Goal: Information Seeking & Learning: Find specific fact

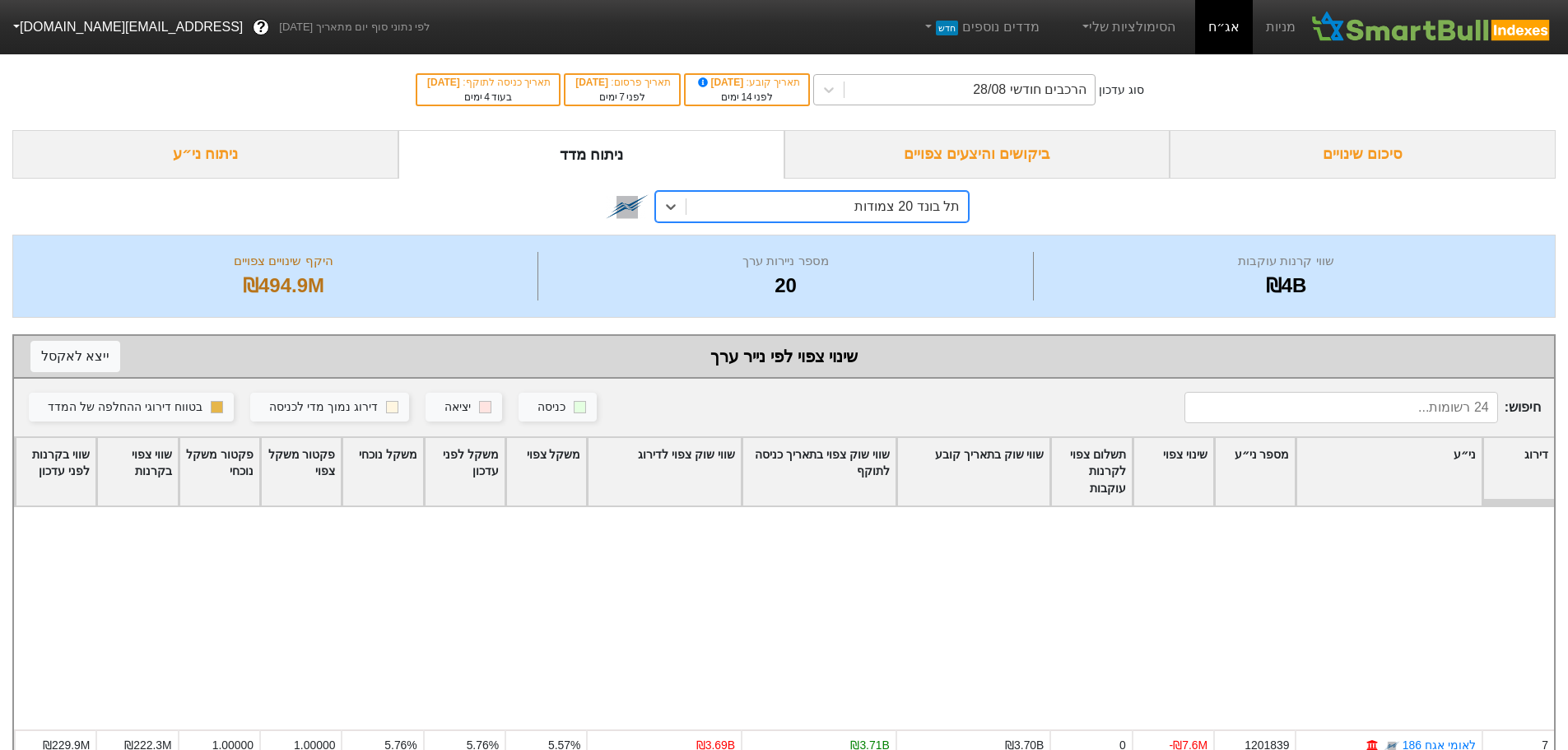
scroll to position [313, 0]
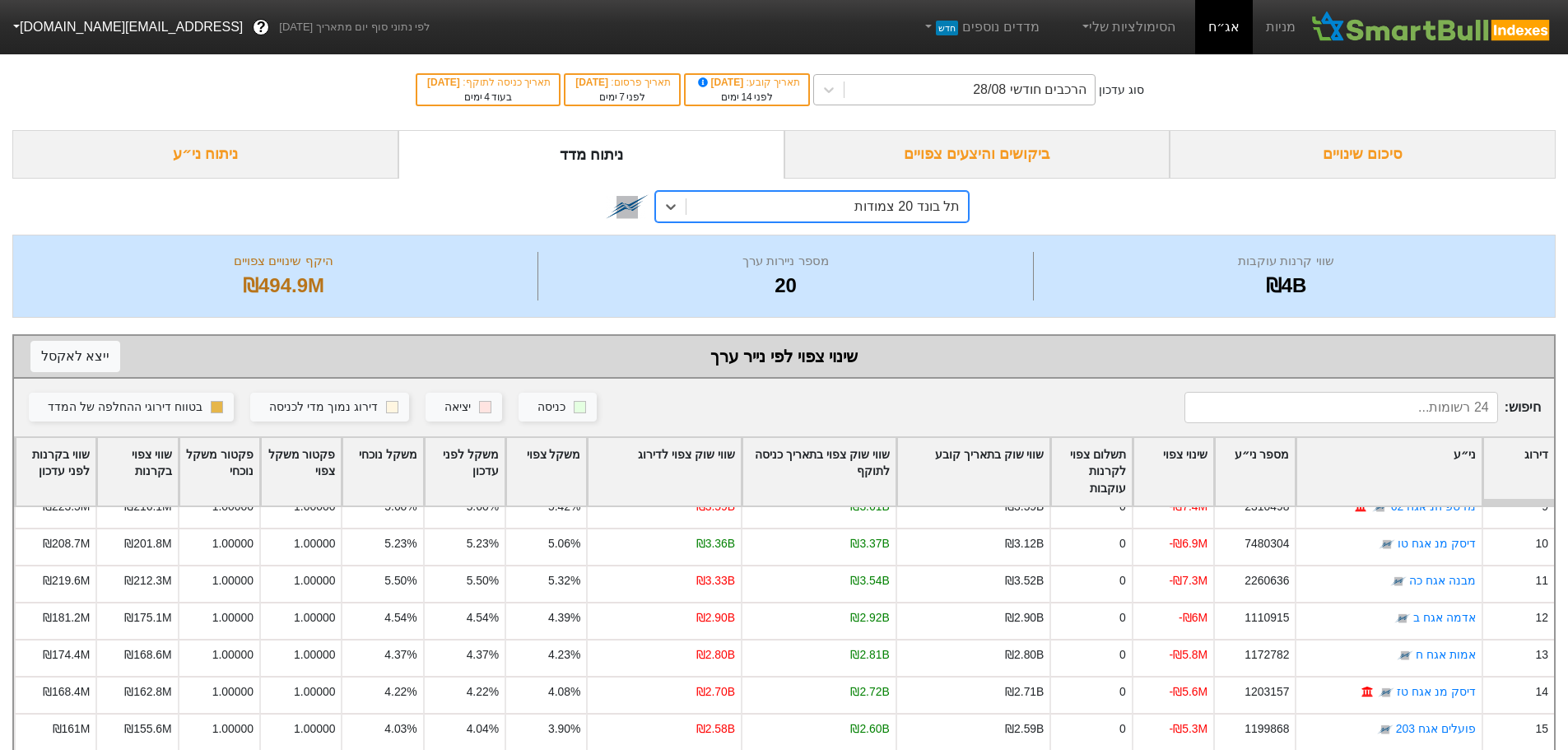
click at [948, 88] on div "הרכבים חודשי 28/08" at bounding box center [969, 90] width 250 height 30
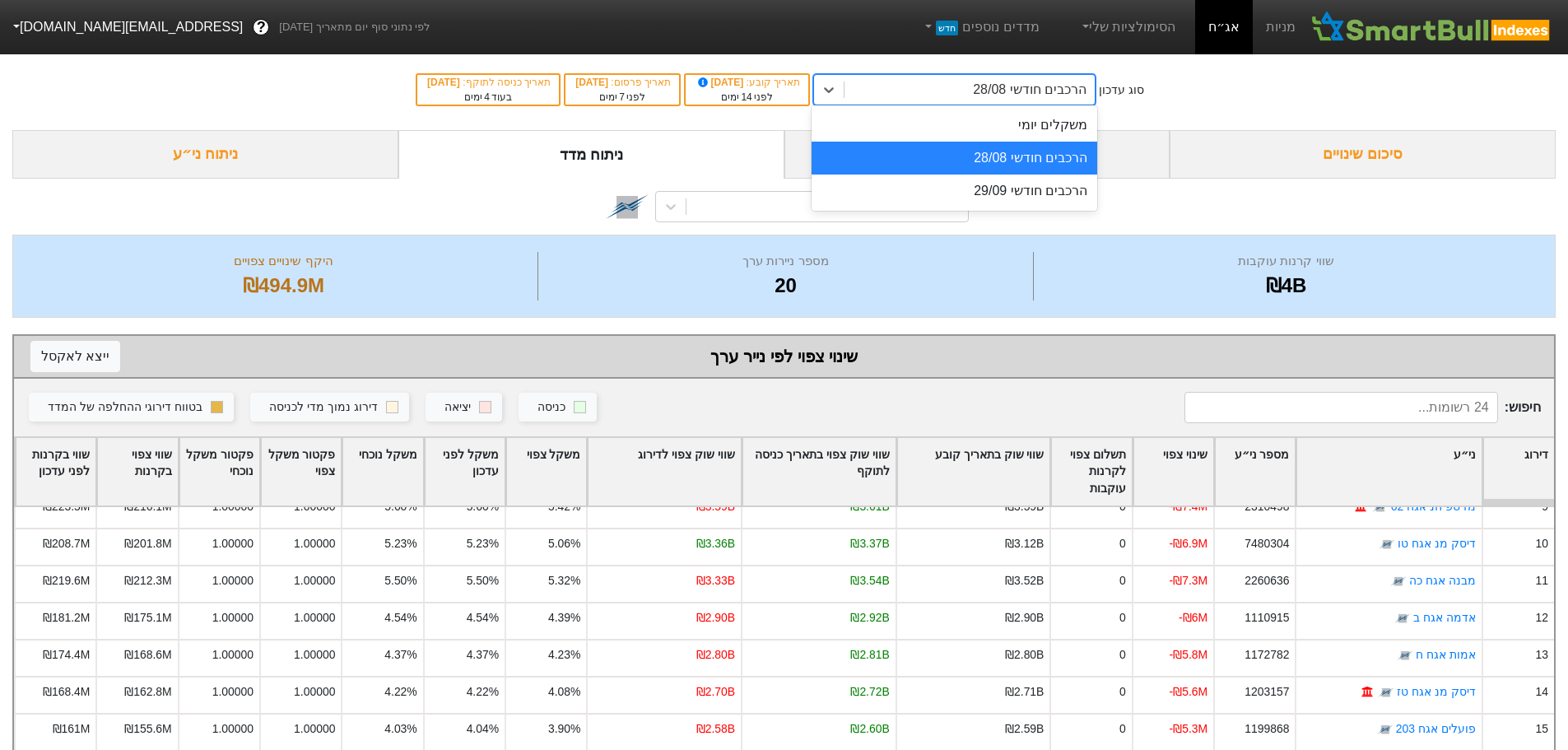
click at [951, 99] on div "הרכבים חודשי 28/08" at bounding box center [969, 90] width 250 height 30
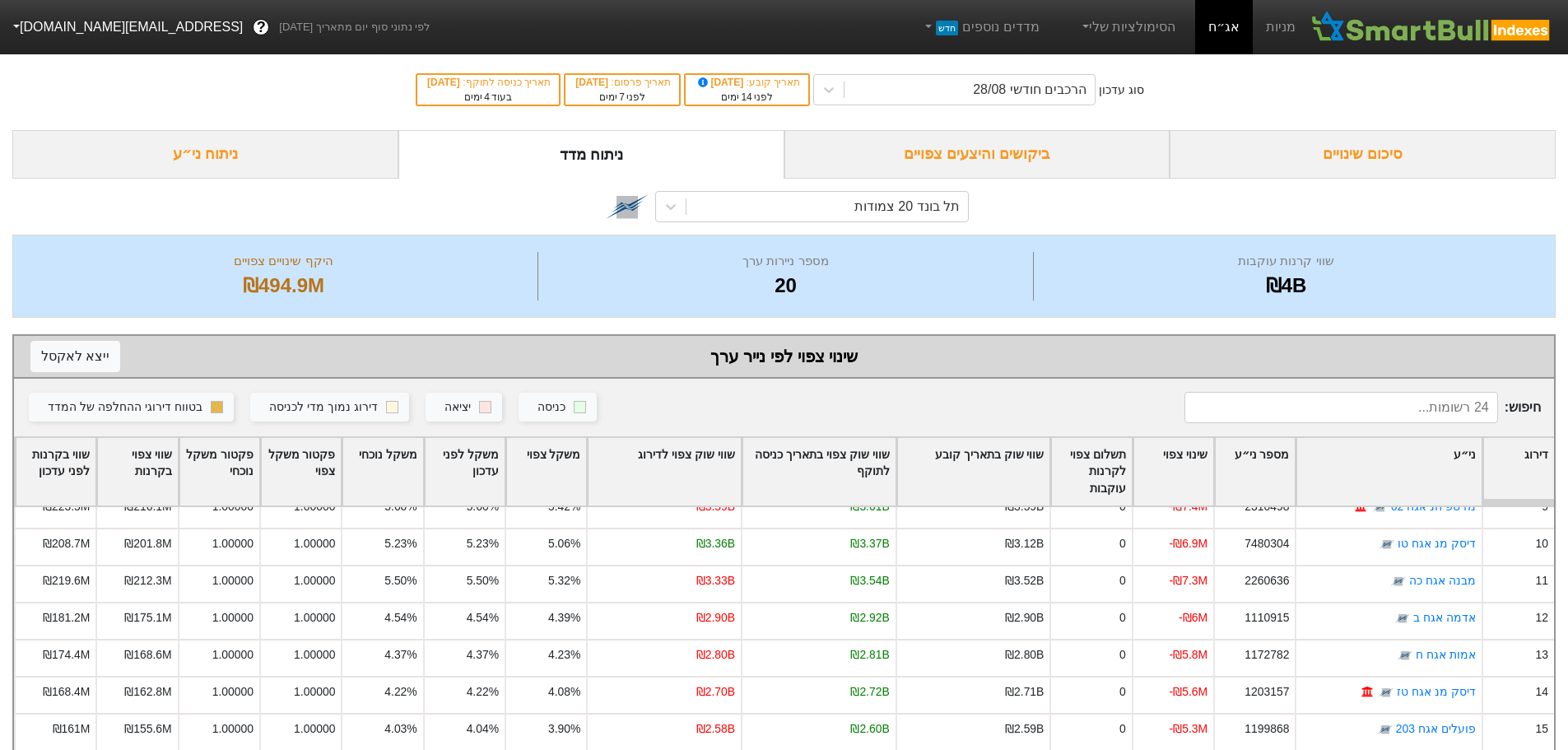
click at [954, 158] on div "ביקושים והיצעים צפויים" at bounding box center [976, 154] width 386 height 49
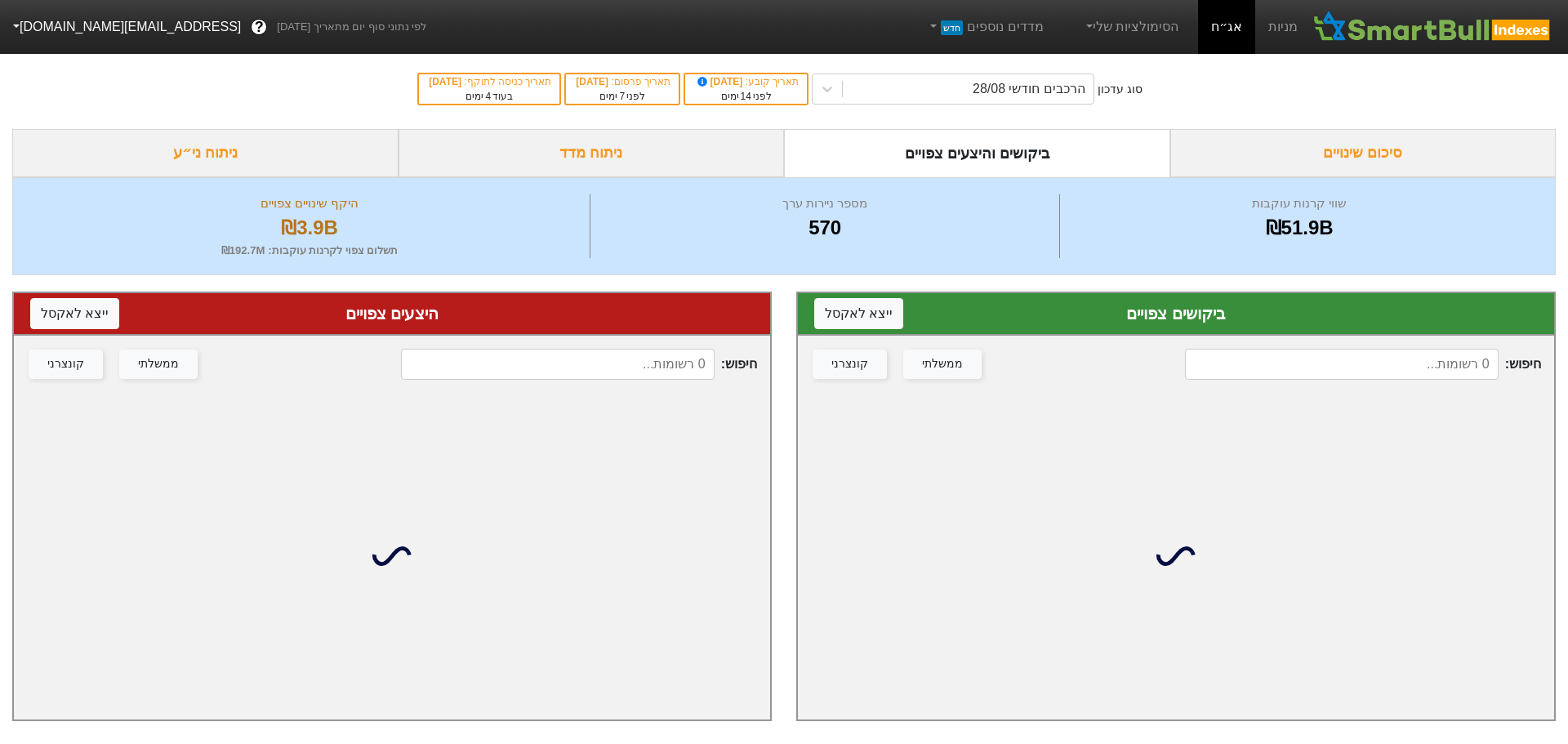
click at [1417, 372] on input at bounding box center [1342, 364] width 313 height 31
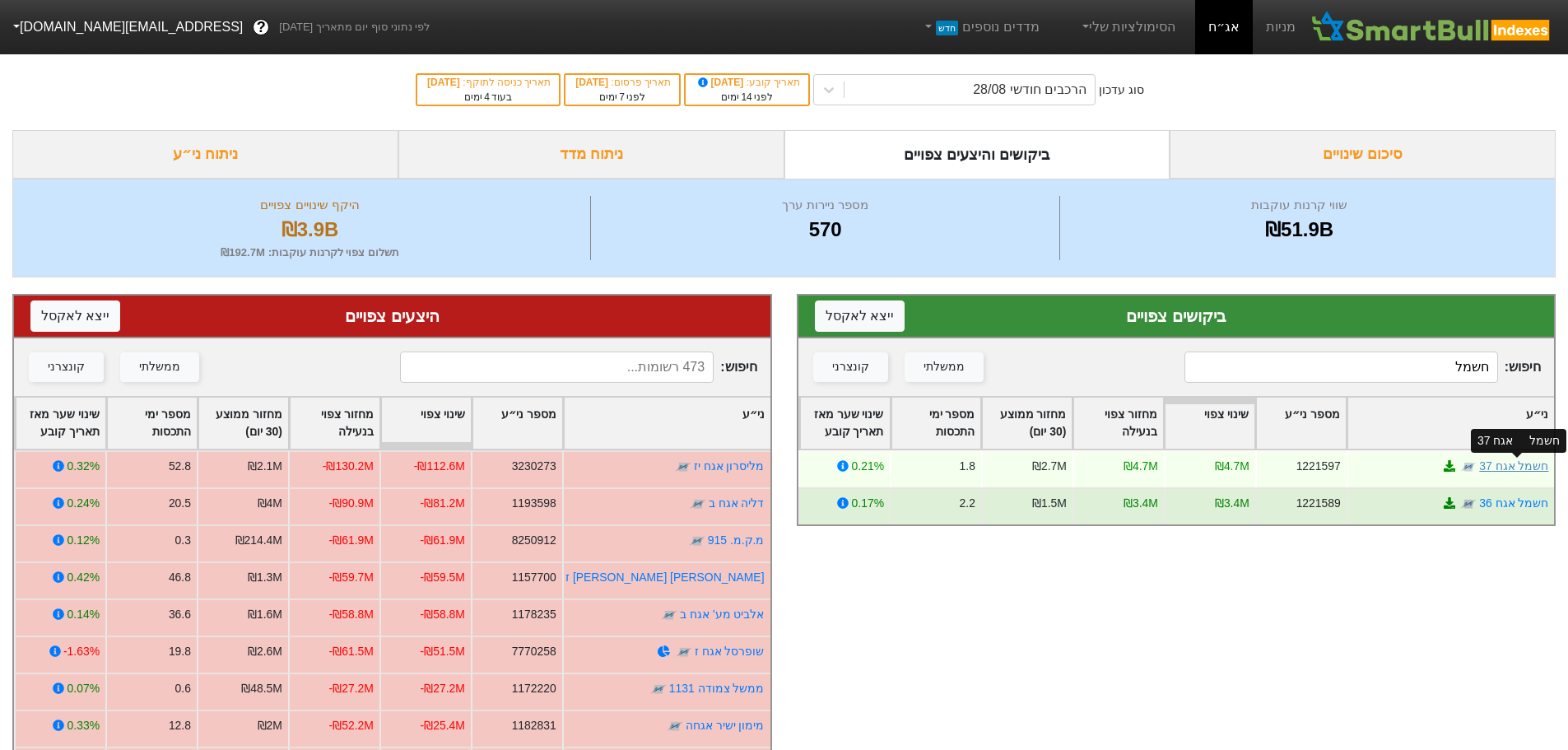
type input "חשמל"
click at [1501, 464] on link "חשמל אגח 37" at bounding box center [1513, 465] width 69 height 13
